Goal: Information Seeking & Learning: Learn about a topic

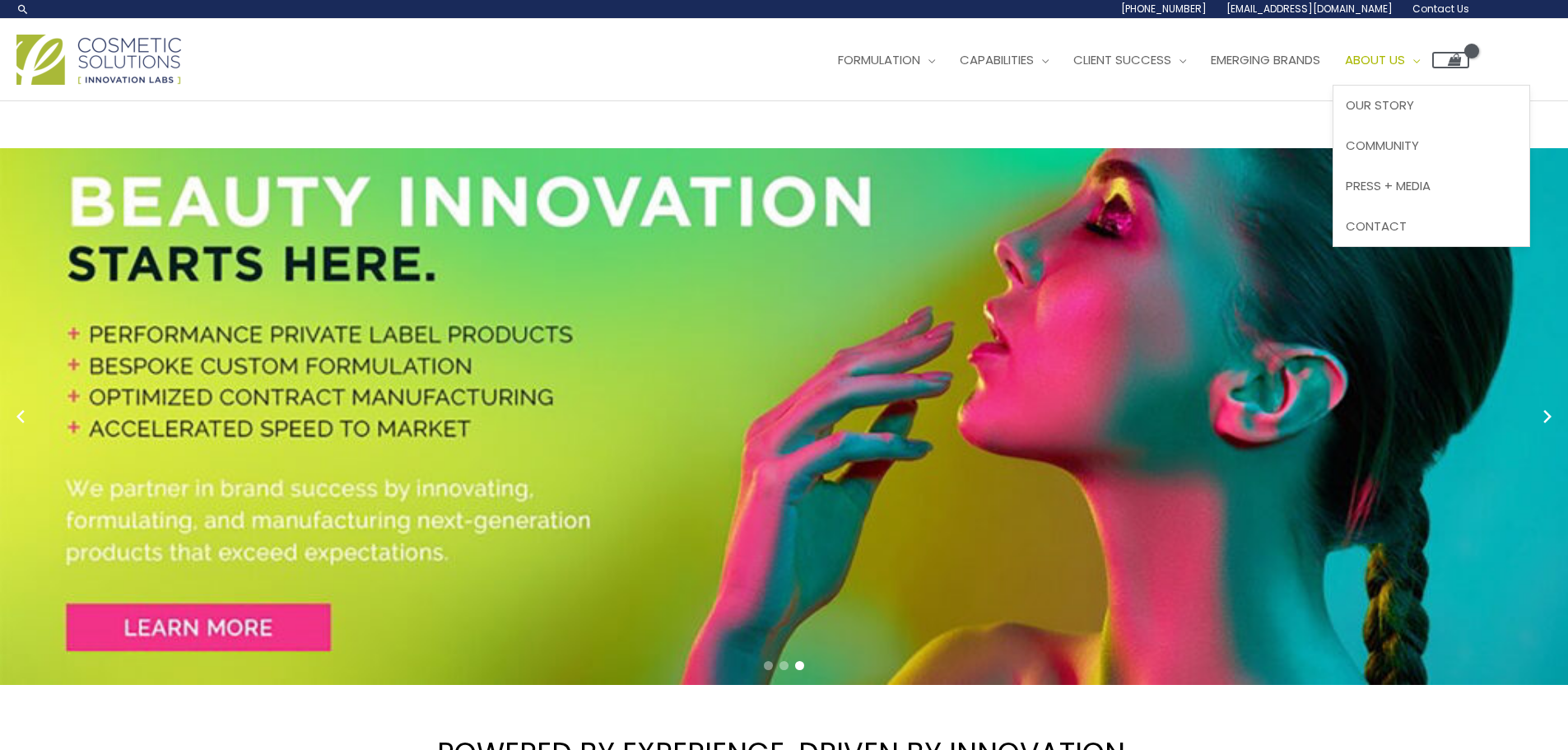
click at [1405, 59] on span "About Us" at bounding box center [1375, 60] width 60 height 17
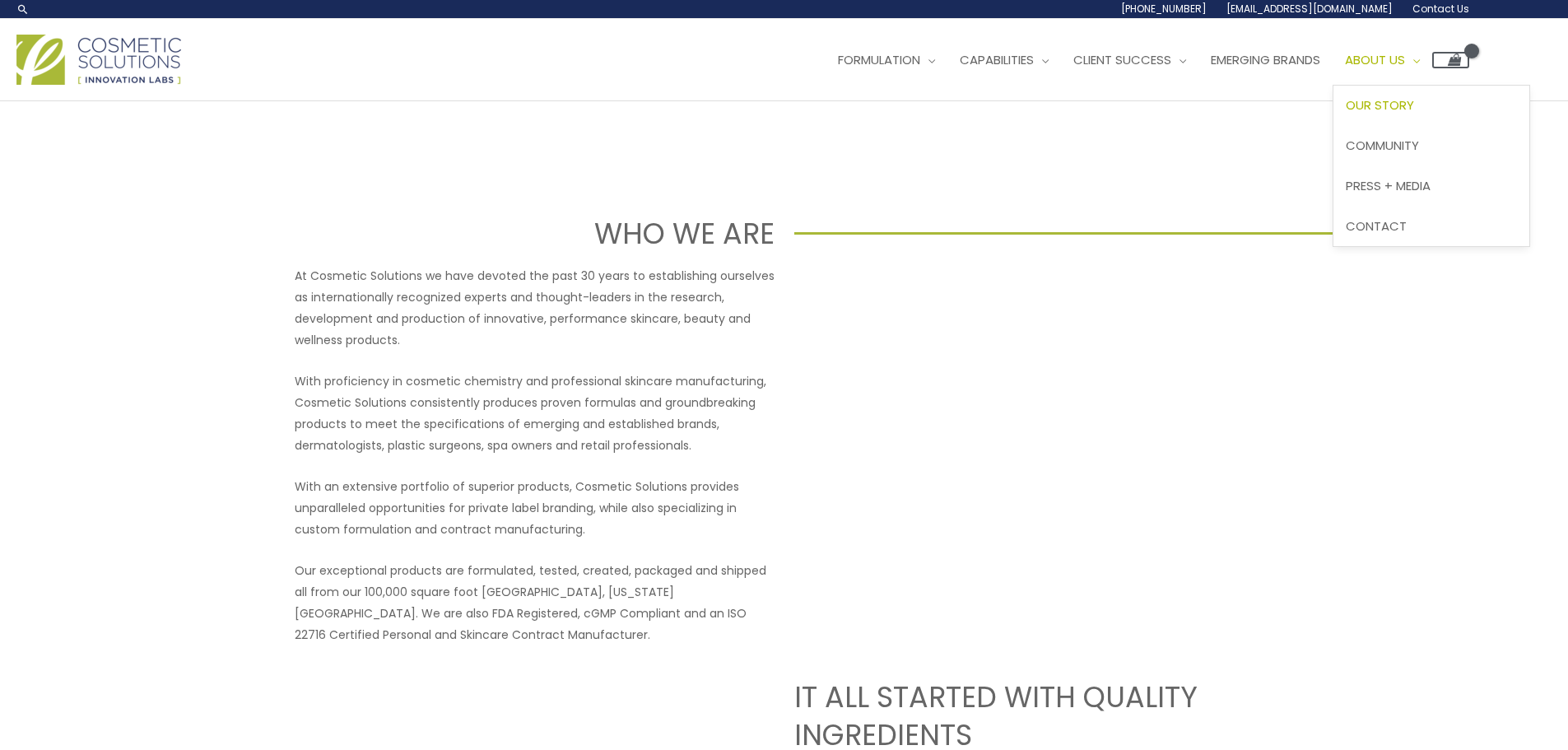
click at [1405, 54] on span "About Us" at bounding box center [1375, 60] width 60 height 17
click at [1403, 228] on span "Contact" at bounding box center [1376, 226] width 61 height 17
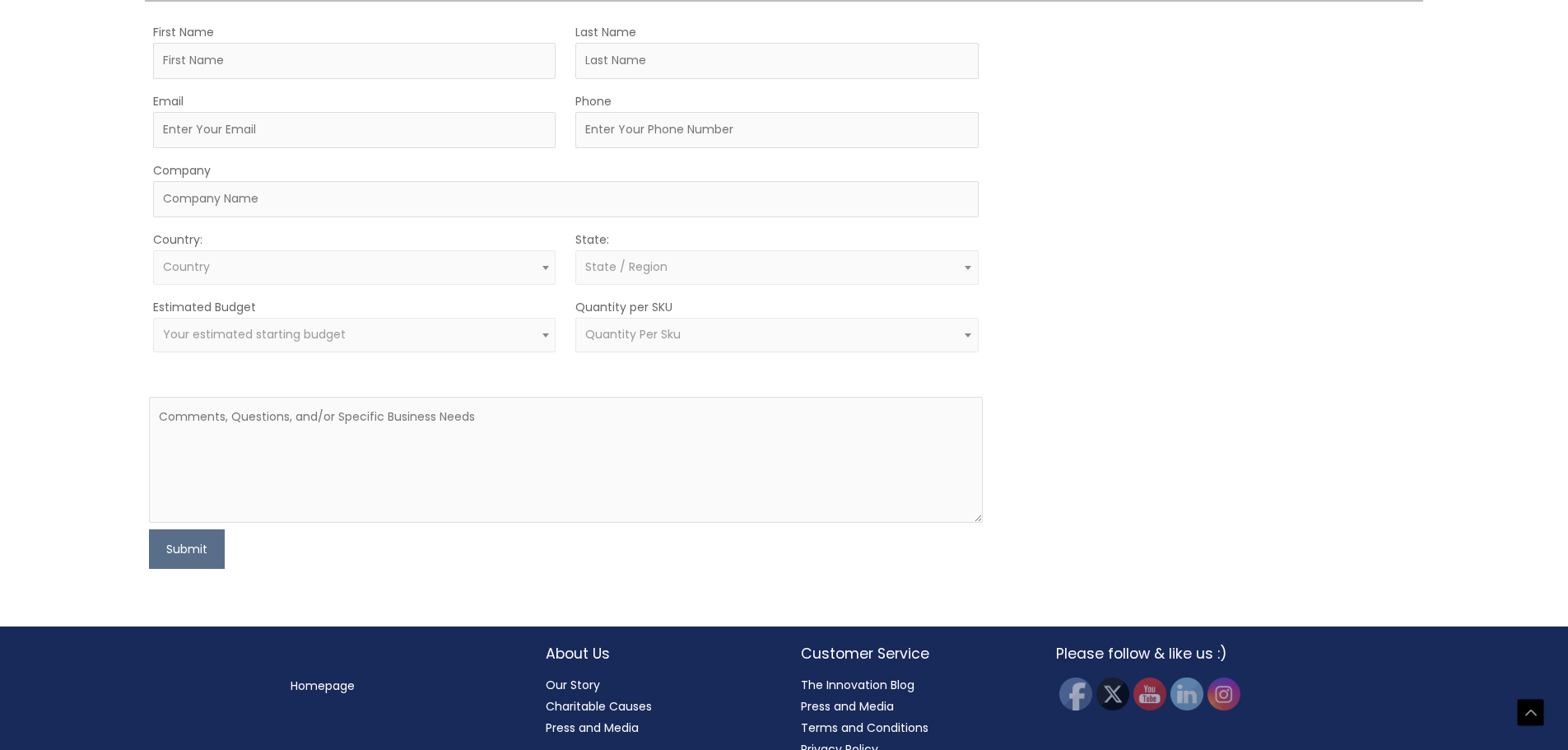
scroll to position [534, 0]
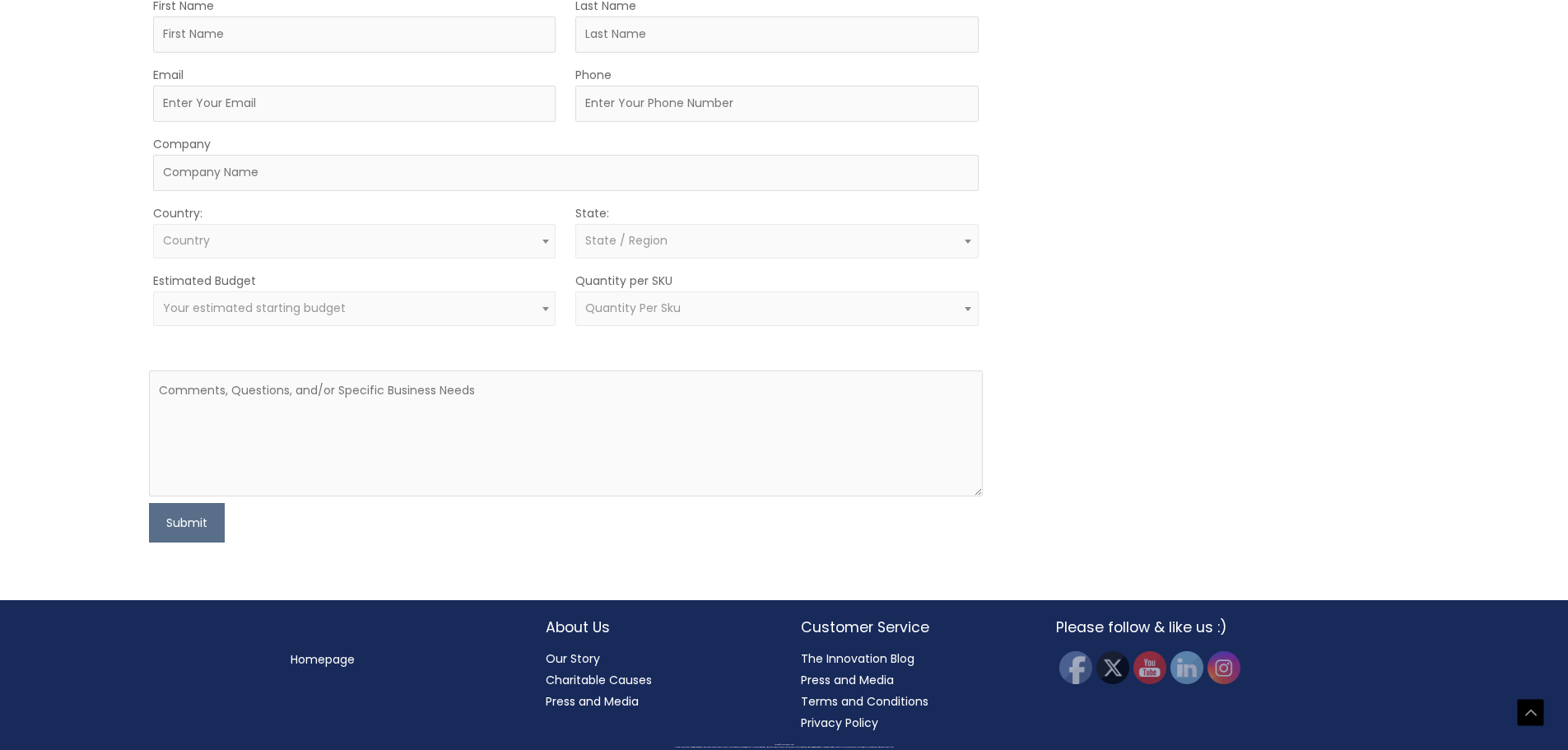
click at [585, 659] on link "Our Story" at bounding box center [573, 659] width 54 height 17
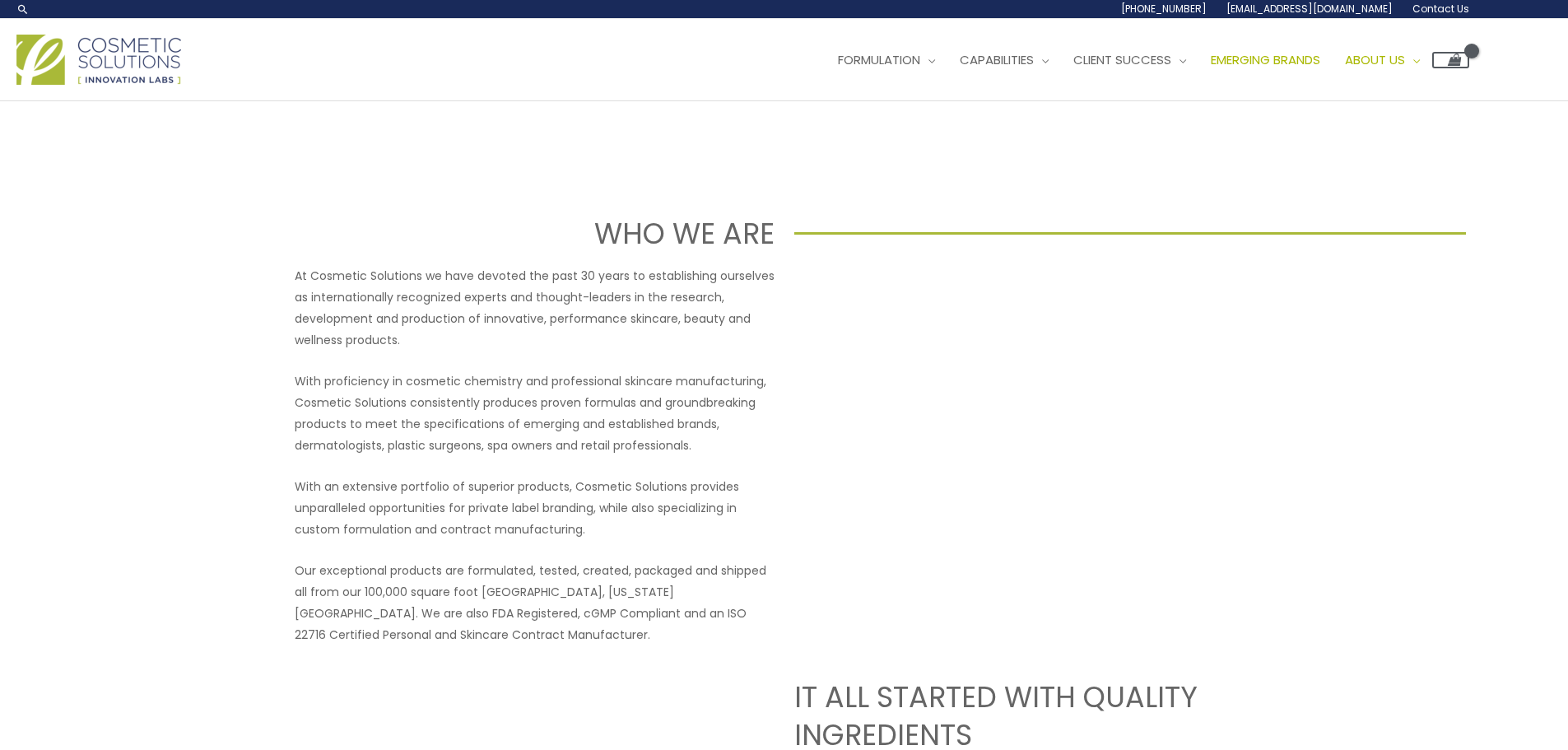
click at [1315, 68] on span "Emerging Brands" at bounding box center [1265, 60] width 110 height 17
